Goal: Information Seeking & Learning: Learn about a topic

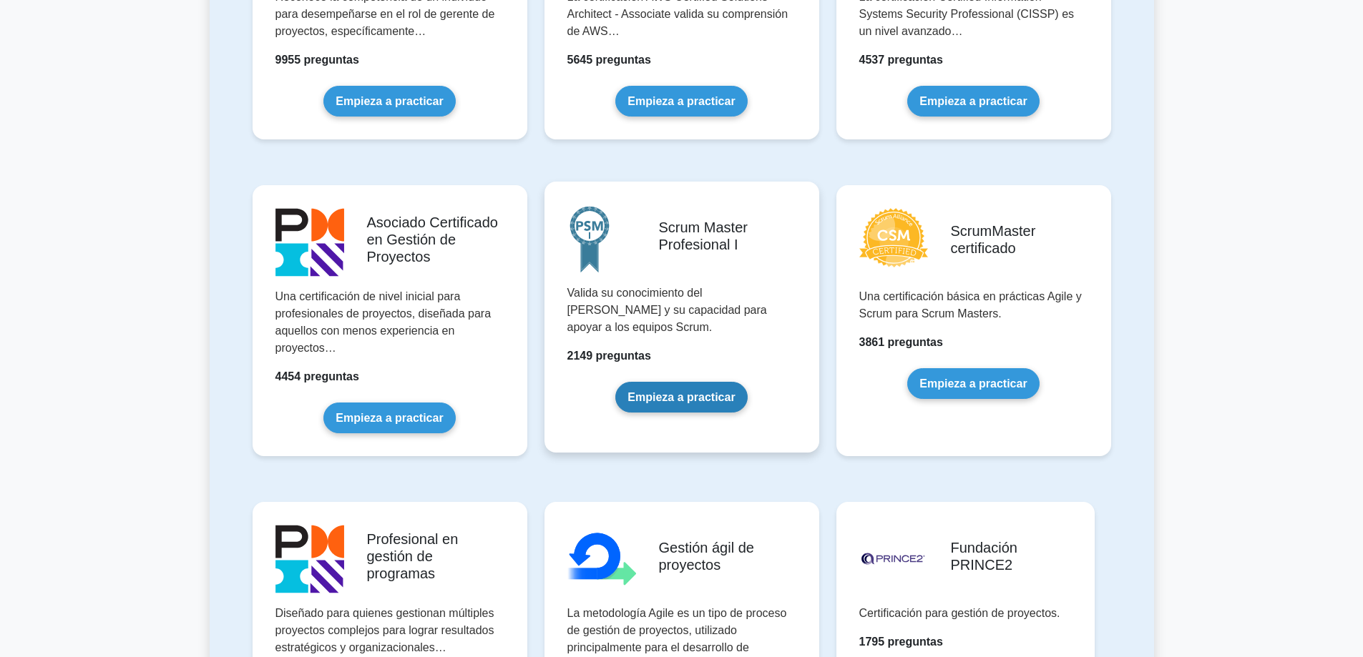
scroll to position [502, 0]
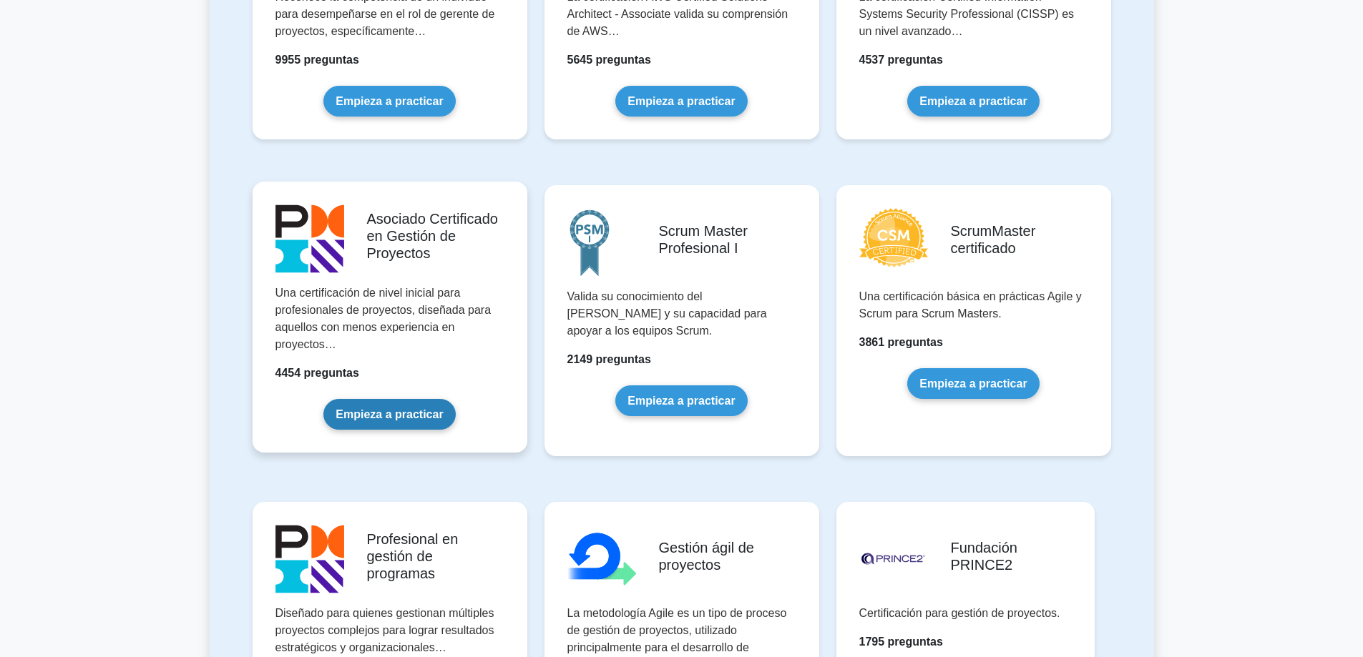
click at [416, 399] on link "Empieza a practicar" at bounding box center [389, 414] width 132 height 31
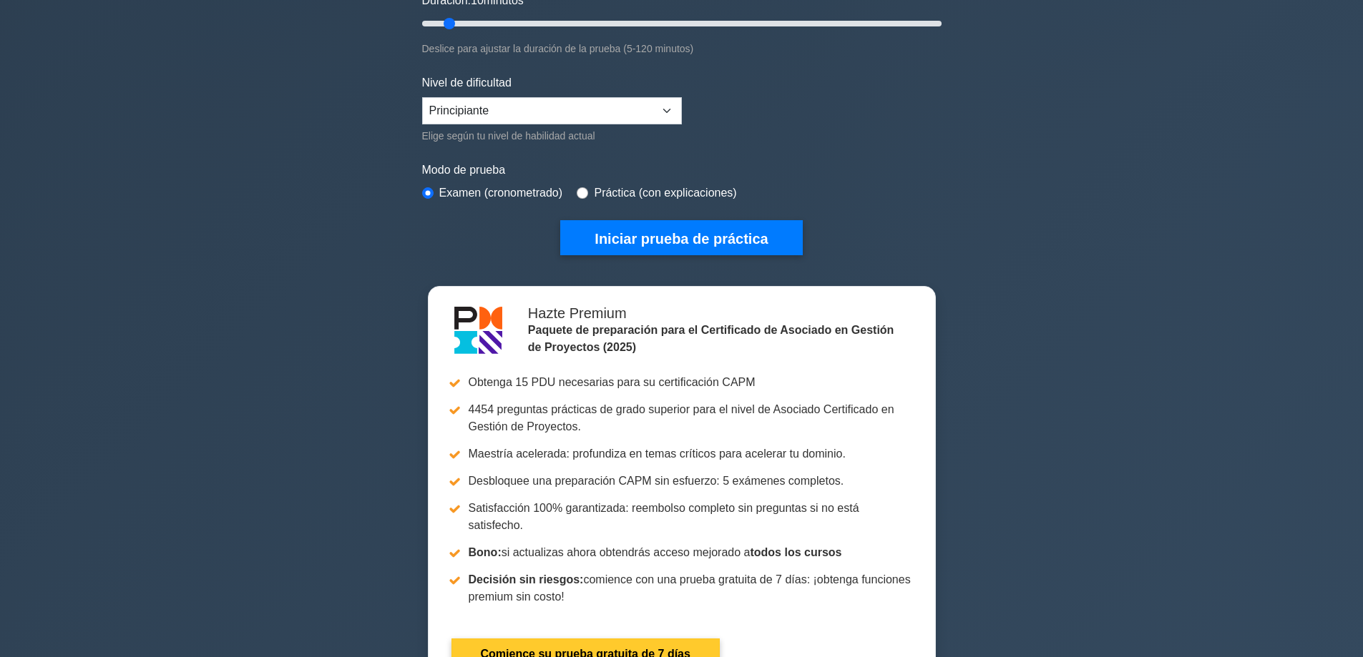
scroll to position [286, 0]
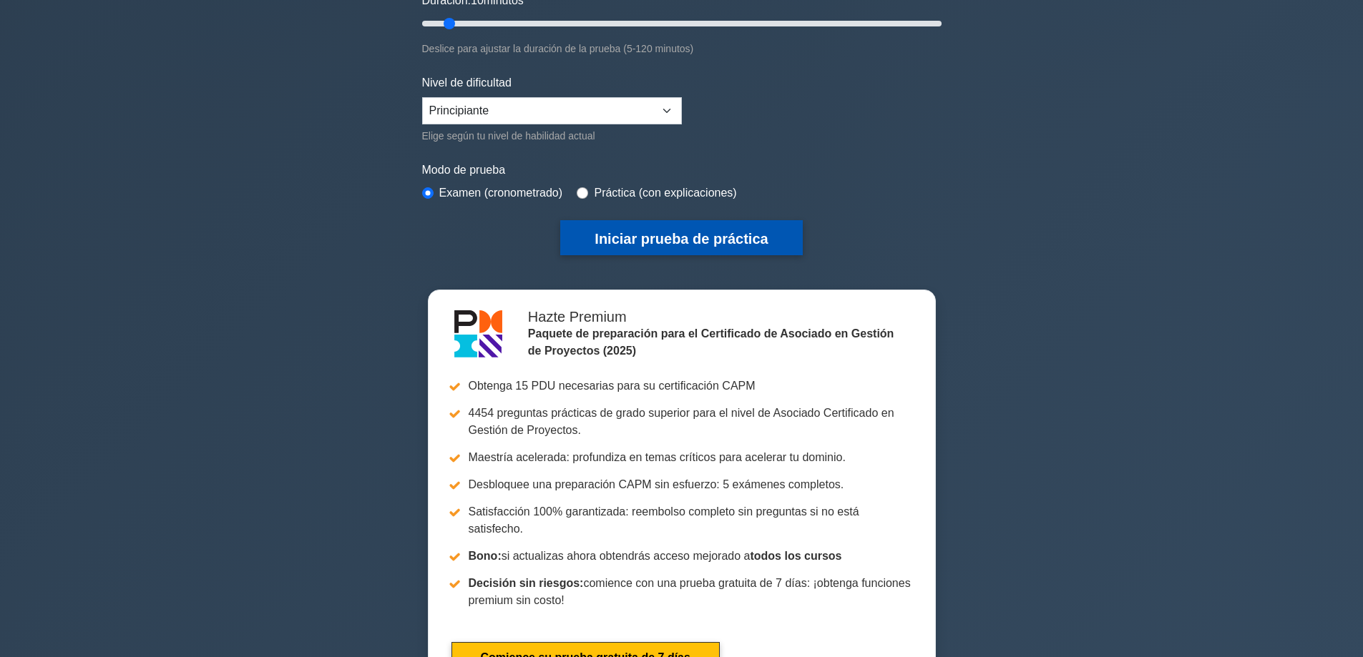
click at [667, 234] on font "Iniciar prueba de práctica" at bounding box center [680, 239] width 173 height 16
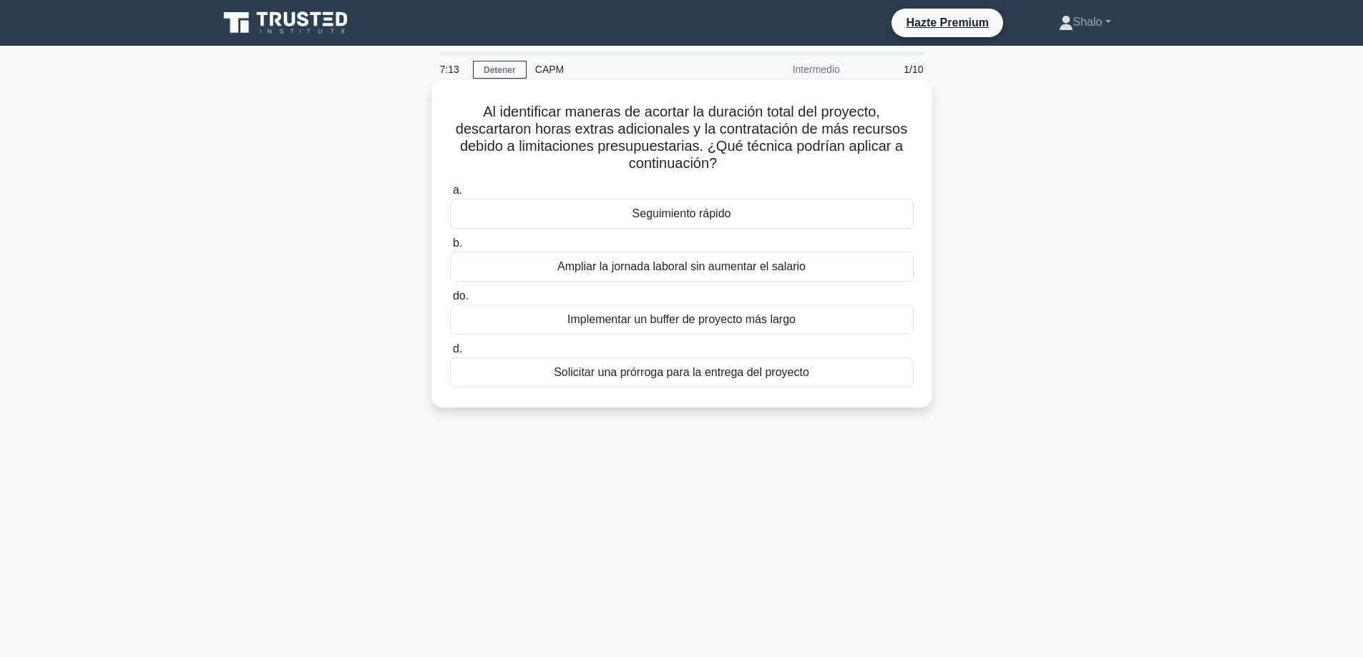
click at [557, 258] on div "Ampliar la jornada laboral sin aumentar el salario" at bounding box center [682, 267] width 464 height 30
click at [450, 248] on input "b. Ampliar la jornada laboral sin aumentar el salario" at bounding box center [450, 243] width 0 height 9
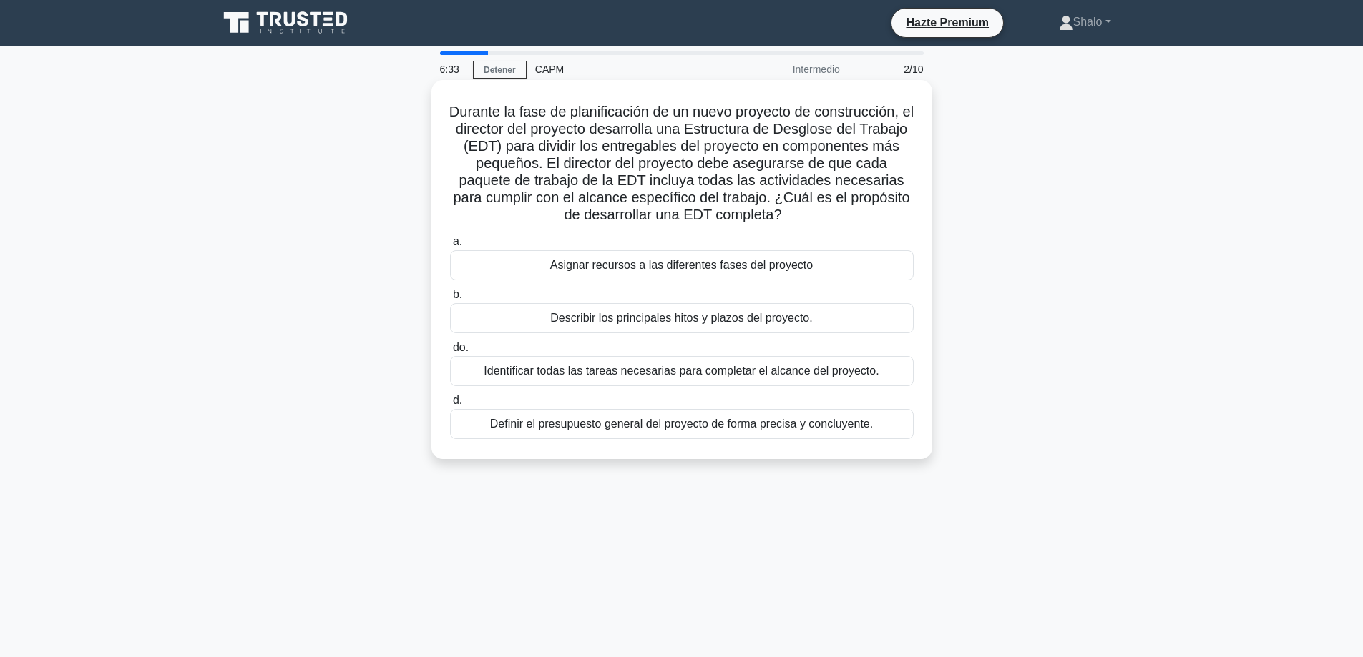
click at [690, 367] on font "Identificar todas las tareas necesarias para completar el alcance del proyecto." at bounding box center [681, 371] width 395 height 12
click at [450, 353] on input "do. Identificar todas las tareas necesarias para completar el alcance del proye…" at bounding box center [450, 347] width 0 height 9
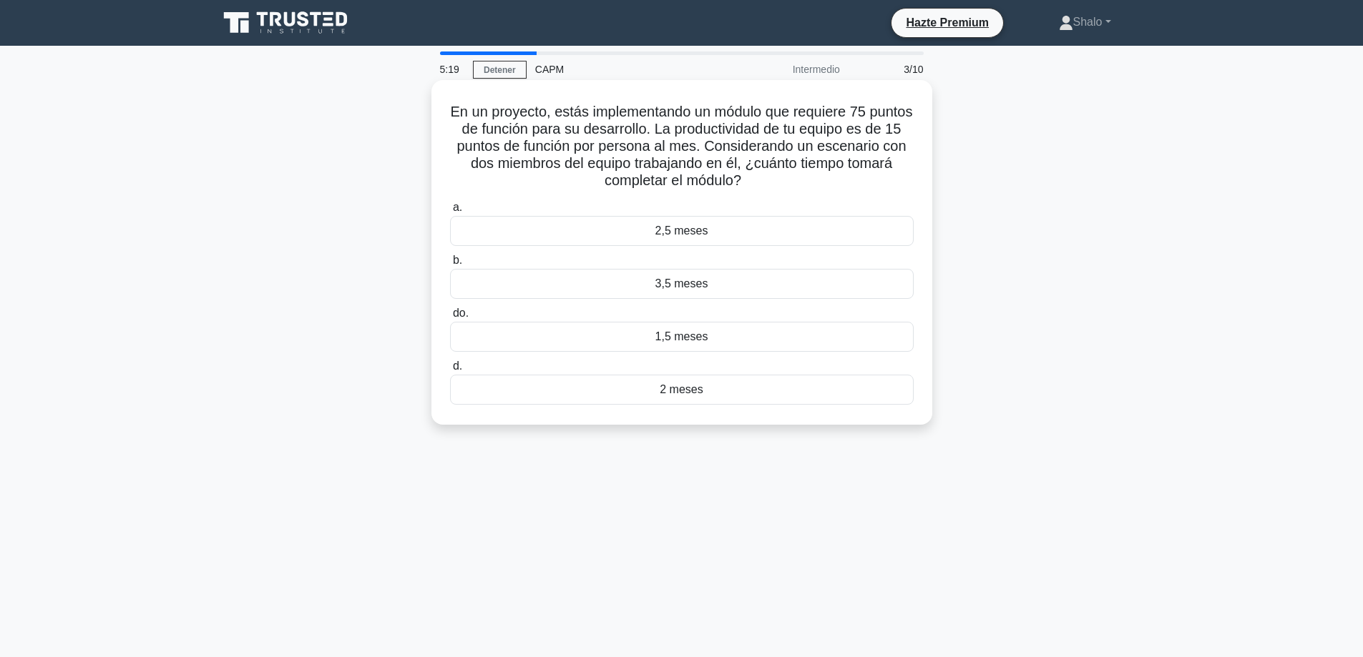
click at [676, 237] on font "2,5 meses" at bounding box center [681, 231] width 53 height 12
click at [450, 212] on input "a. 2,5 meses" at bounding box center [450, 207] width 0 height 9
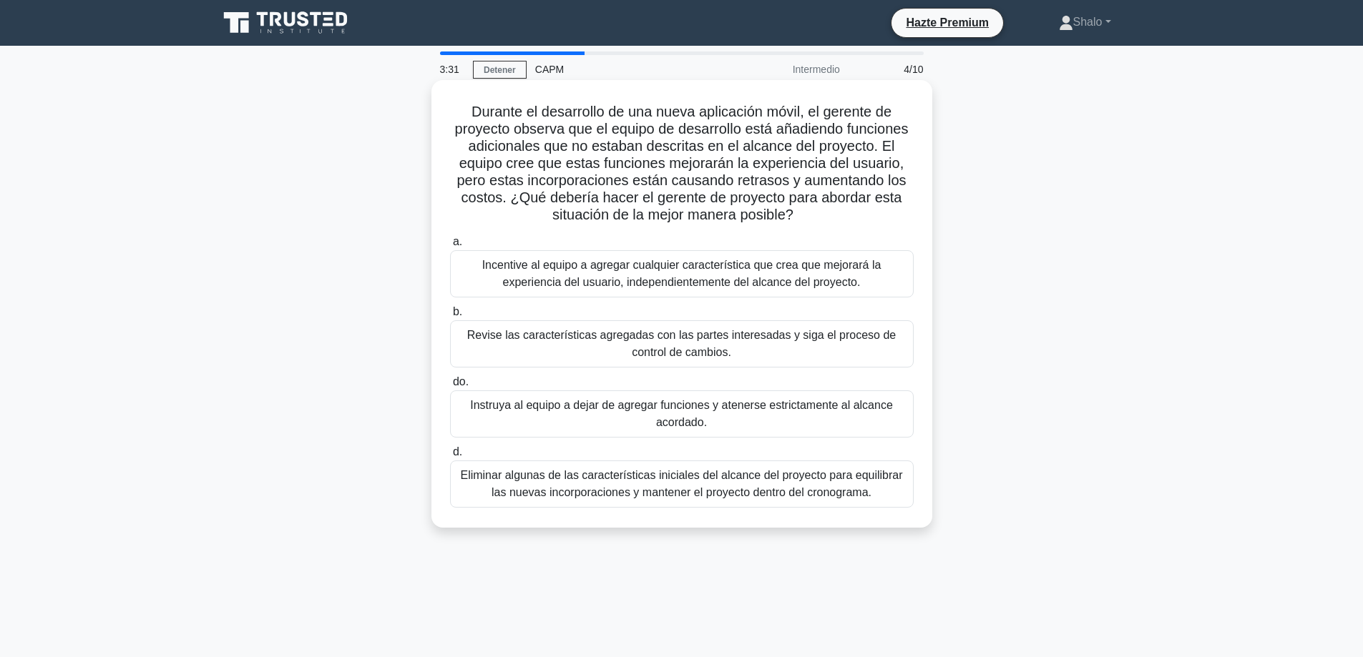
click at [632, 484] on font "Eliminar algunas de las características iniciales del alcance del proyecto para…" at bounding box center [681, 483] width 442 height 29
click at [450, 457] on input "d. Eliminar algunas de las características iniciales del alcance del proyecto p…" at bounding box center [450, 452] width 0 height 9
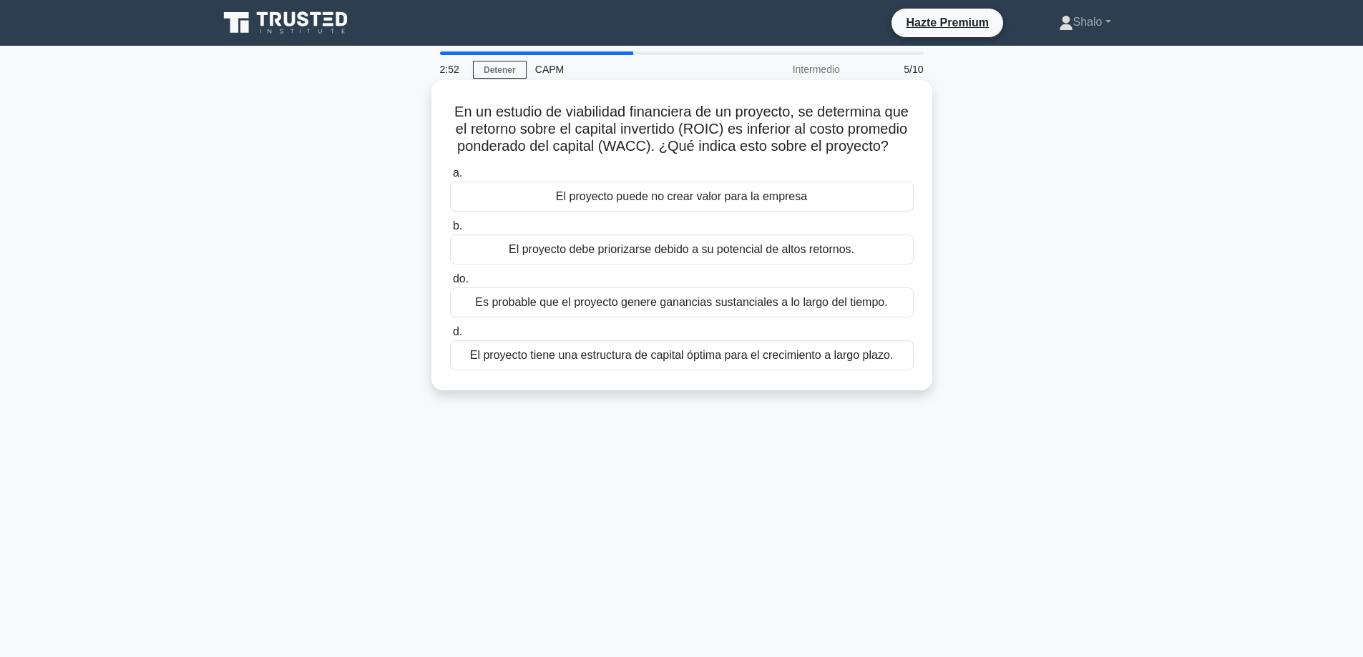
click at [634, 360] on font "El proyecto tiene una estructura de capital óptima para el crecimiento a largo …" at bounding box center [681, 355] width 423 height 12
click at [450, 337] on input "d. El proyecto tiene una estructura de capital óptima para el crecimiento a lar…" at bounding box center [450, 332] width 0 height 9
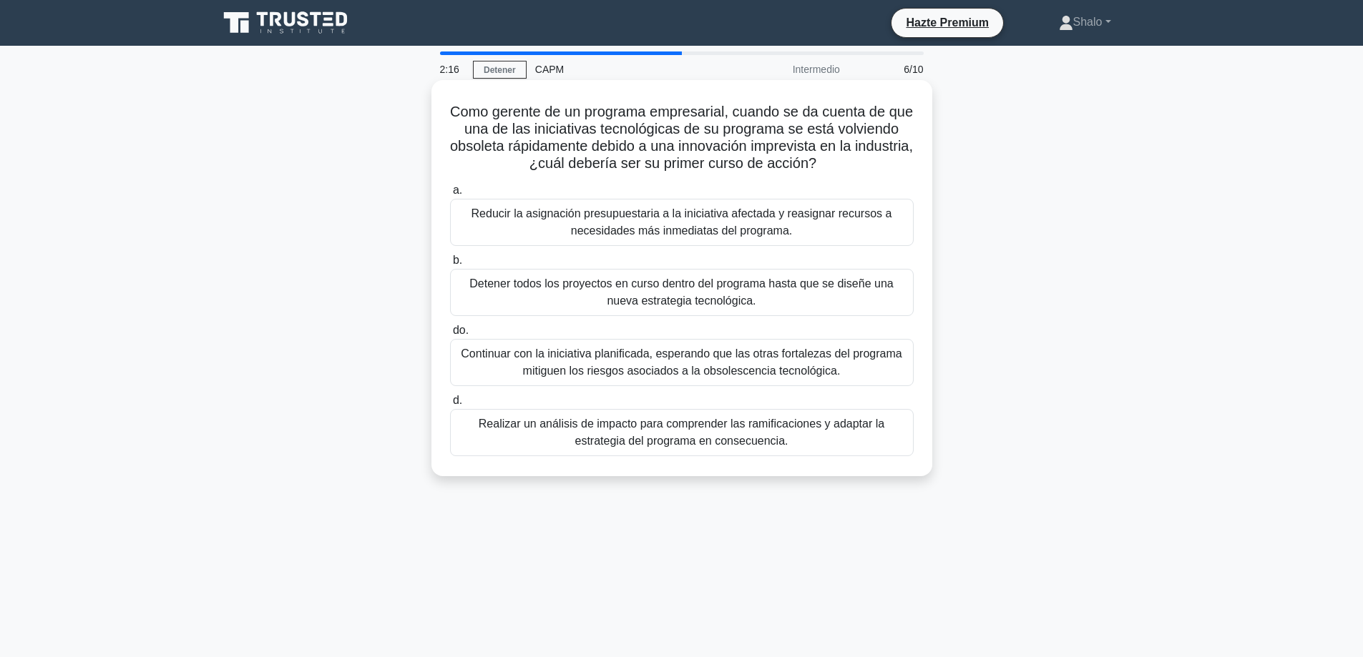
click at [650, 220] on font "Reducir la asignación presupuestaria a la iniciativa afectada y reasignar recur…" at bounding box center [681, 221] width 421 height 29
click at [450, 195] on input "a. Reducir la asignación presupuestaria a la iniciativa afectada y reasignar re…" at bounding box center [450, 190] width 0 height 9
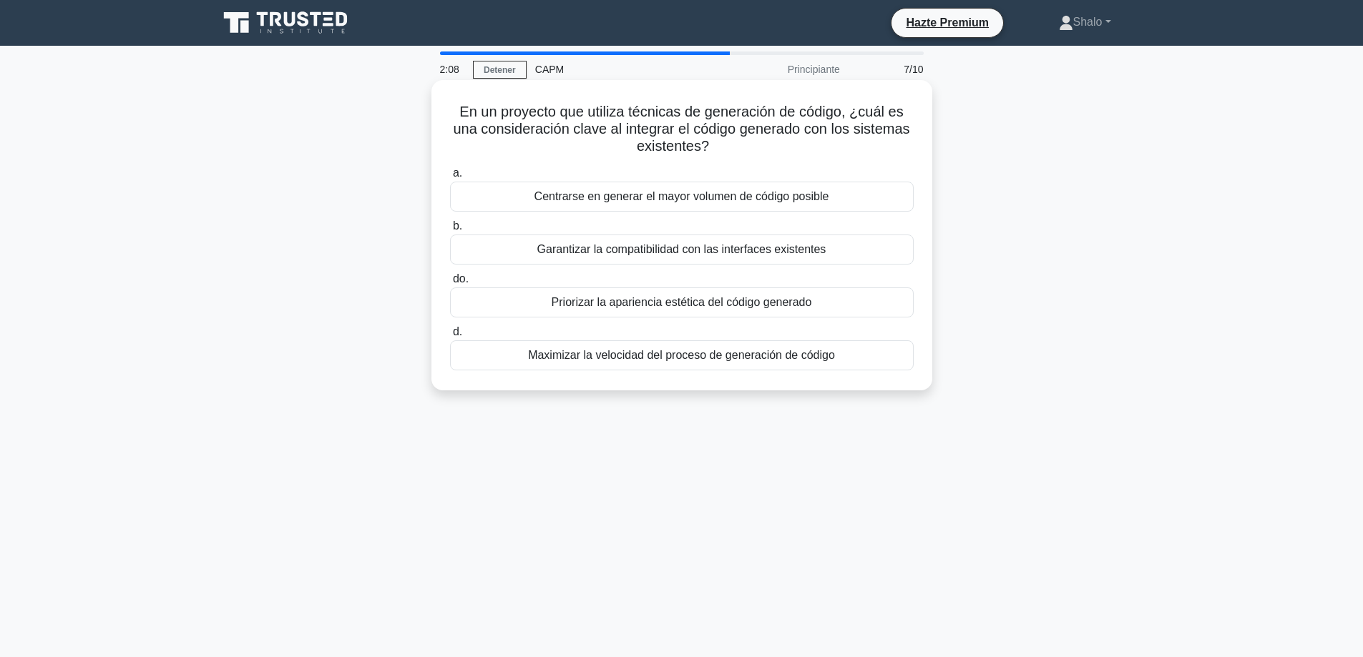
click at [601, 358] on font "Maximizar la velocidad del proceso de generación de código" at bounding box center [681, 355] width 307 height 12
click at [450, 337] on input "d. Maximizar la velocidad del proceso de generación de código" at bounding box center [450, 332] width 0 height 9
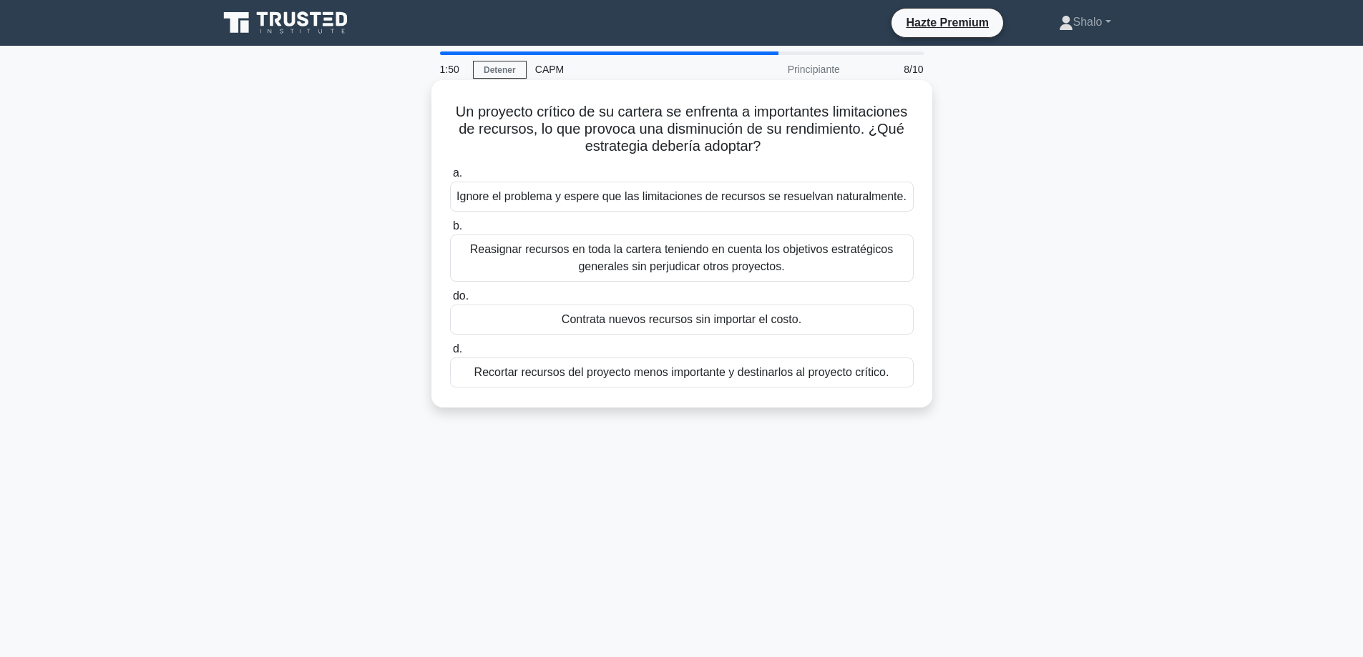
click at [663, 251] on font "Reasignar recursos en toda la cartera teniendo en cuenta los objetivos estratég…" at bounding box center [681, 257] width 423 height 29
click at [450, 231] on input "b. Reasignar recursos en toda la cartera teniendo en cuenta los objetivos estra…" at bounding box center [450, 226] width 0 height 9
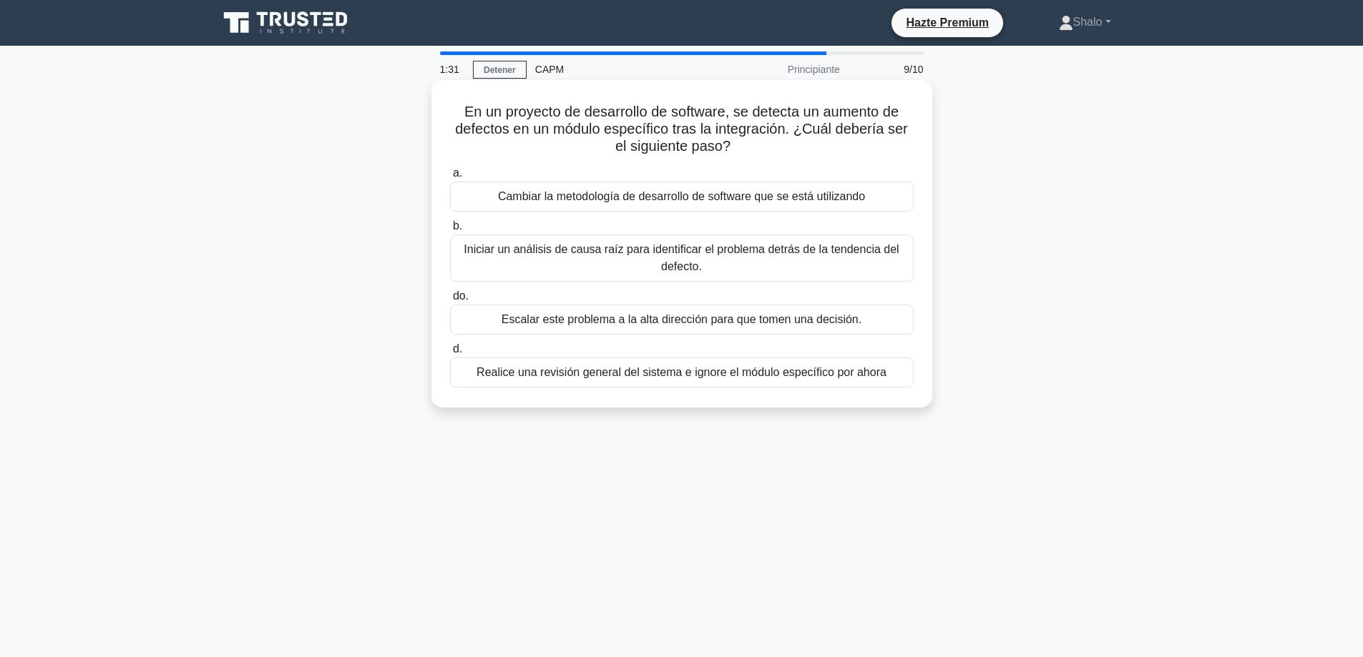
click at [605, 253] on font "Iniciar un análisis de causa raíz para identificar el problema detrás de la ten…" at bounding box center [681, 257] width 435 height 29
click at [450, 231] on input "b. Iniciar un análisis de causa raíz para identificar el problema detrás de la …" at bounding box center [450, 226] width 0 height 9
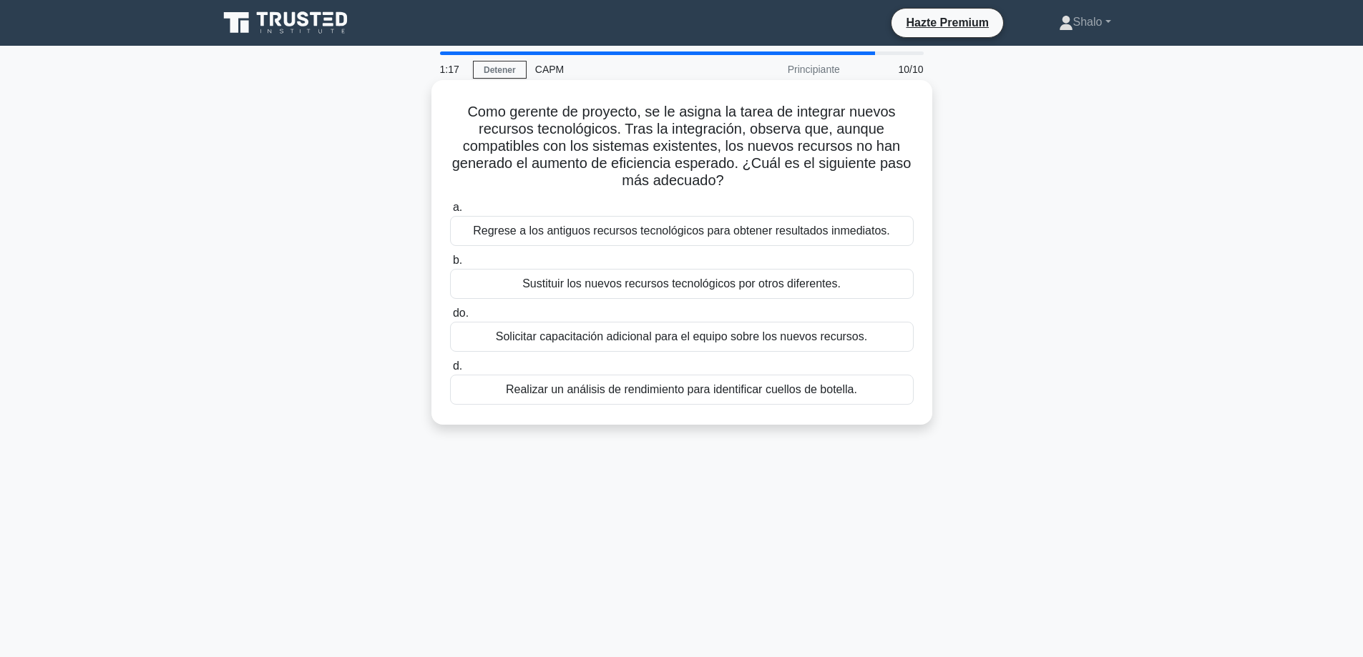
click at [615, 341] on font "Solicitar capacitación adicional para el equipo sobre los nuevos recursos." at bounding box center [681, 336] width 371 height 12
click at [450, 318] on input "do. Solicitar capacitación adicional para el equipo sobre los nuevos recursos." at bounding box center [450, 313] width 0 height 9
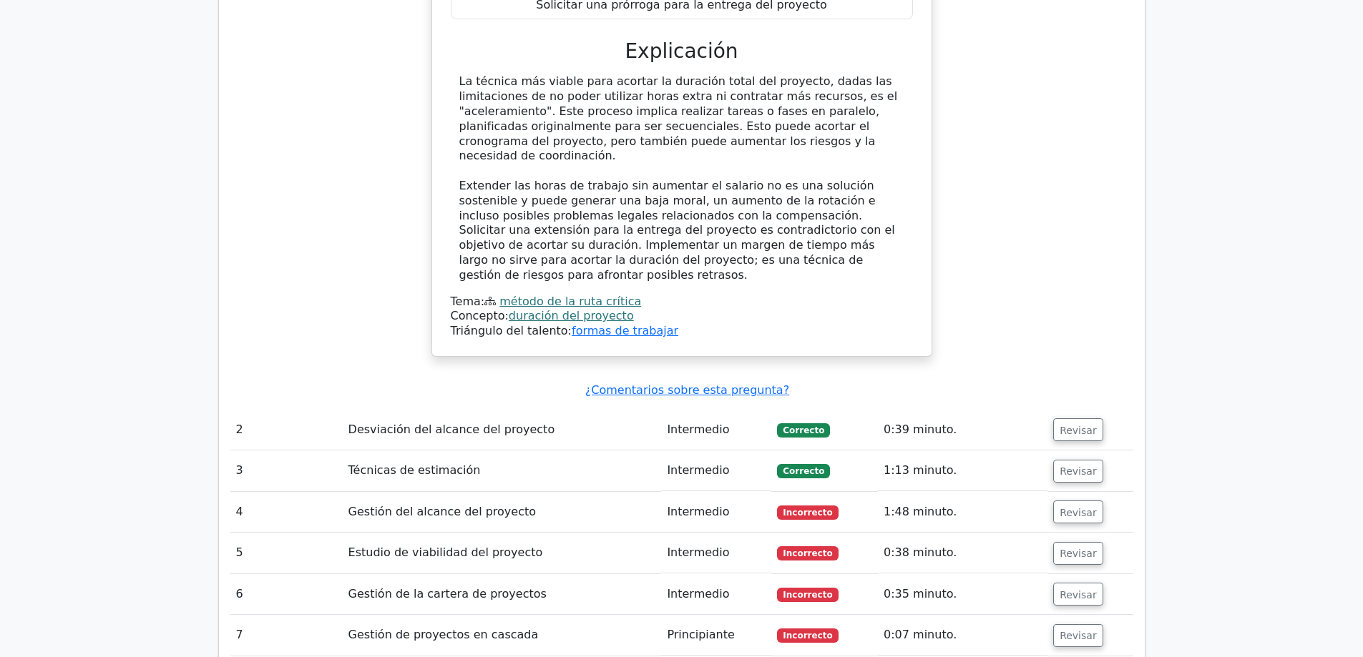
scroll to position [1788, 0]
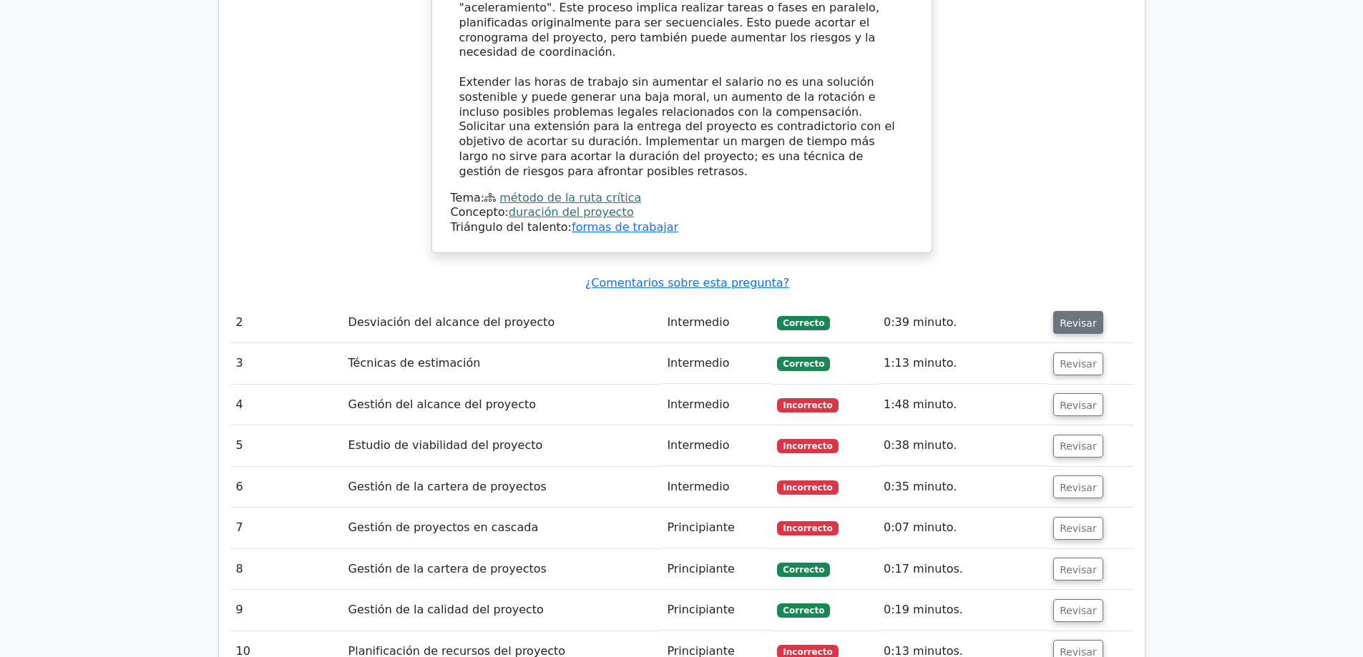
click at [1069, 317] on font "Revisar" at bounding box center [1077, 322] width 37 height 11
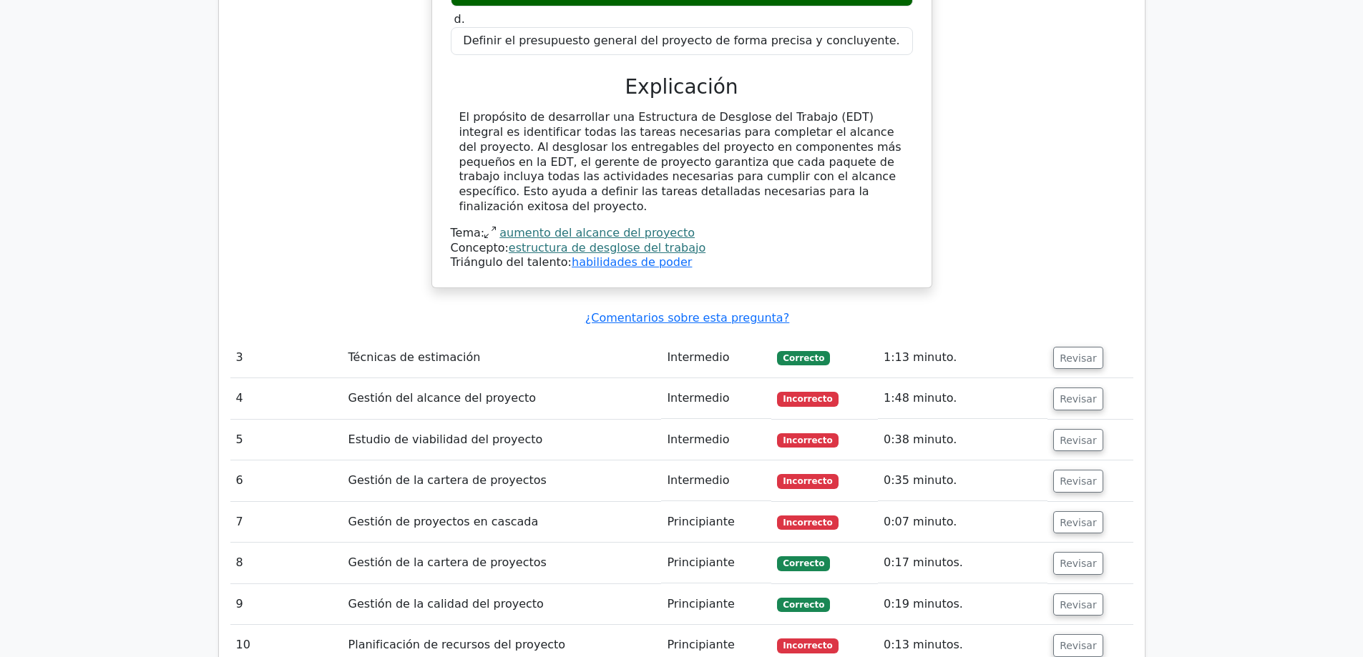
scroll to position [2504, 0]
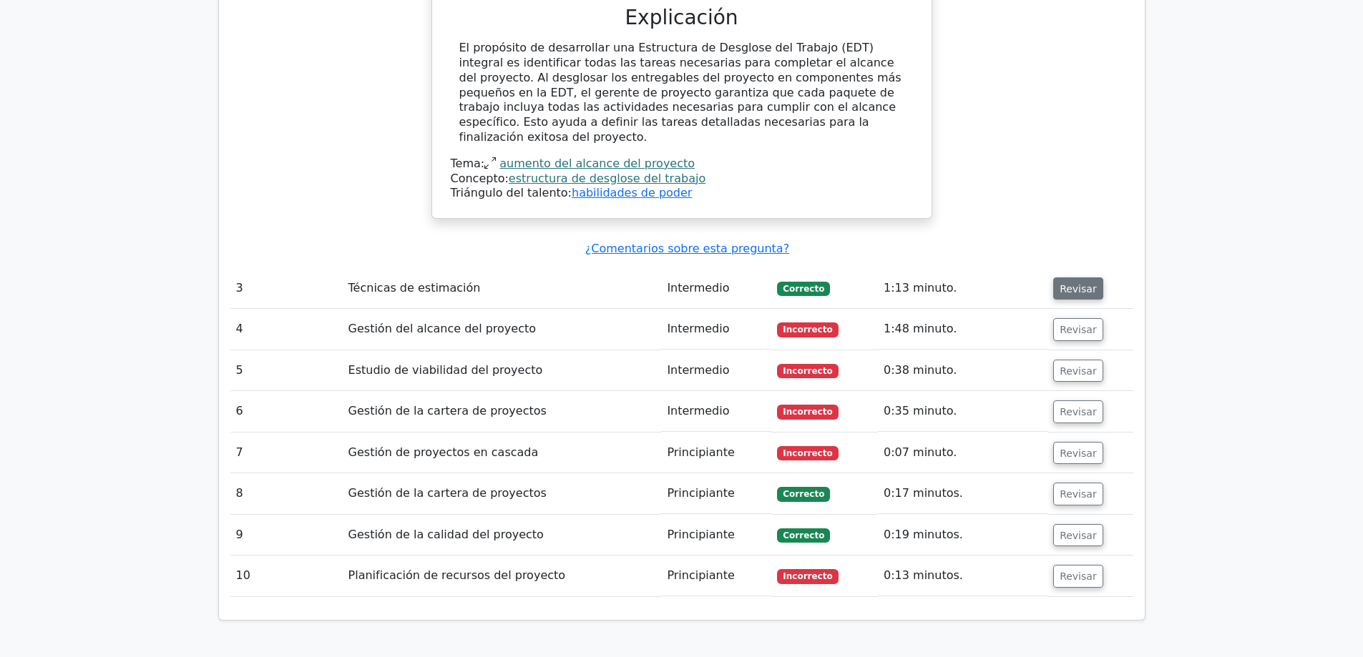
click at [1065, 283] on font "Revisar" at bounding box center [1077, 288] width 37 height 11
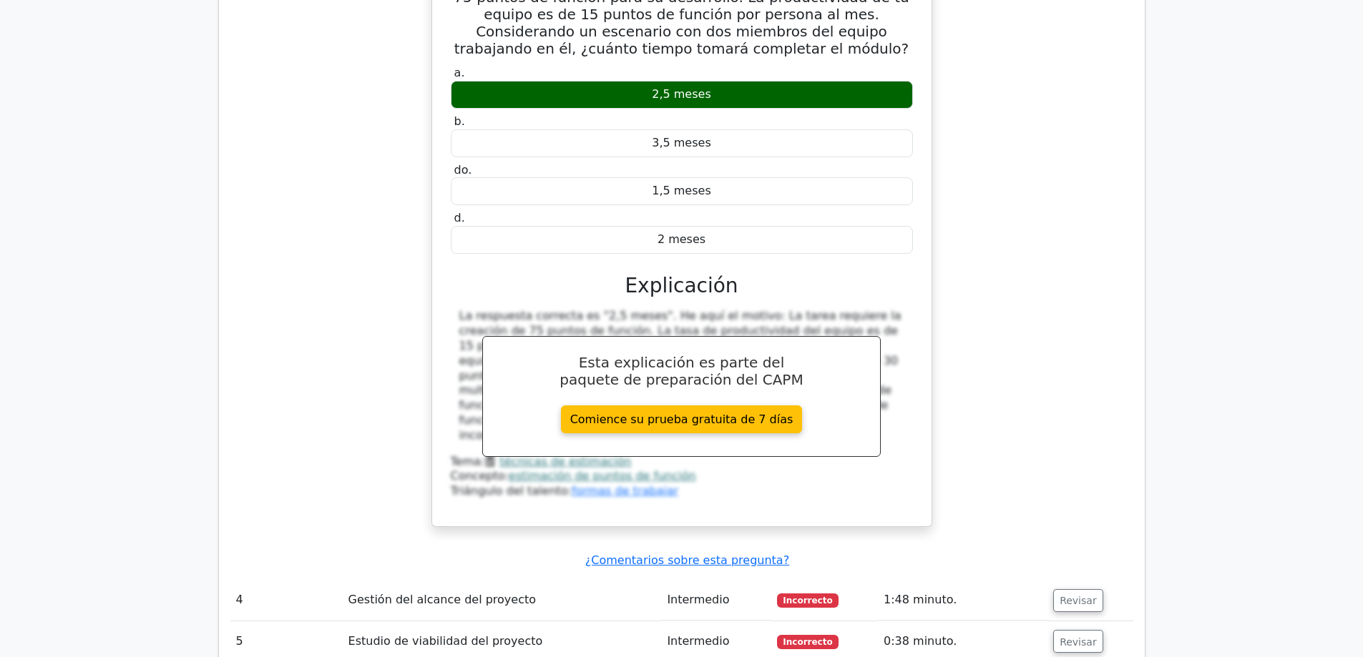
scroll to position [3004, 0]
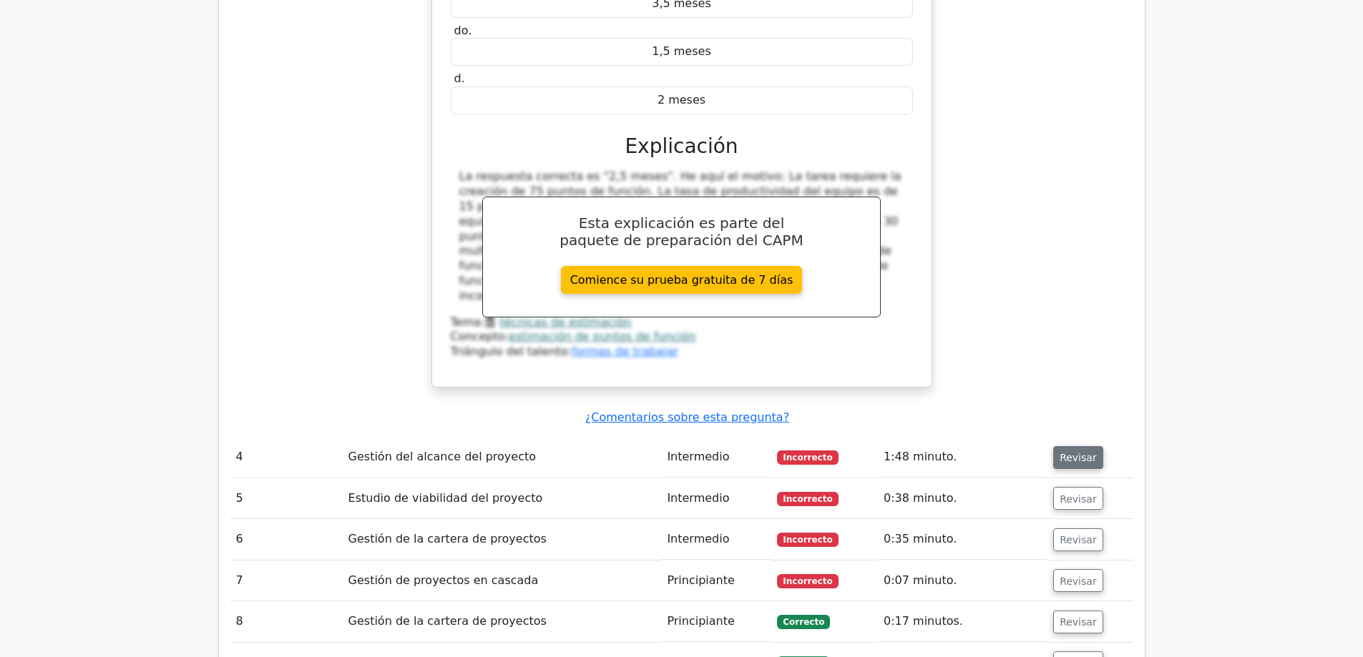
click at [1072, 452] on font "Revisar" at bounding box center [1077, 457] width 37 height 11
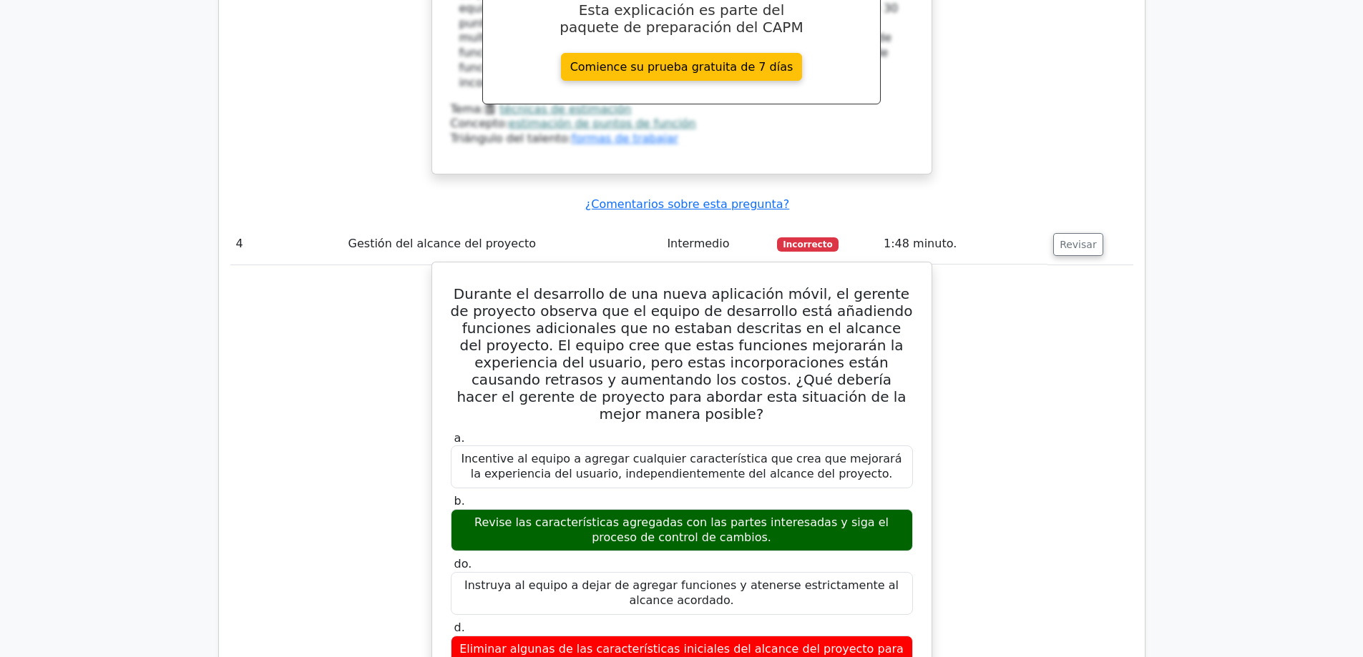
scroll to position [3219, 0]
